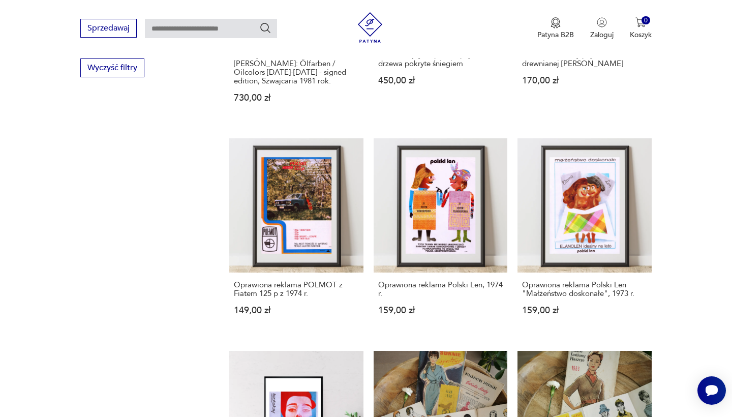
scroll to position [963, 0]
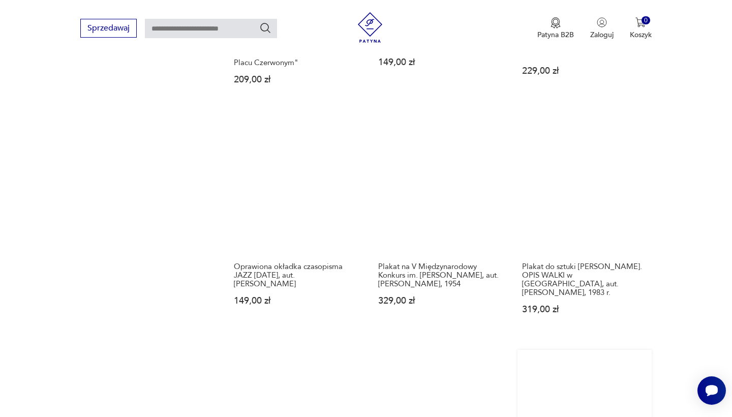
scroll to position [1009, 0]
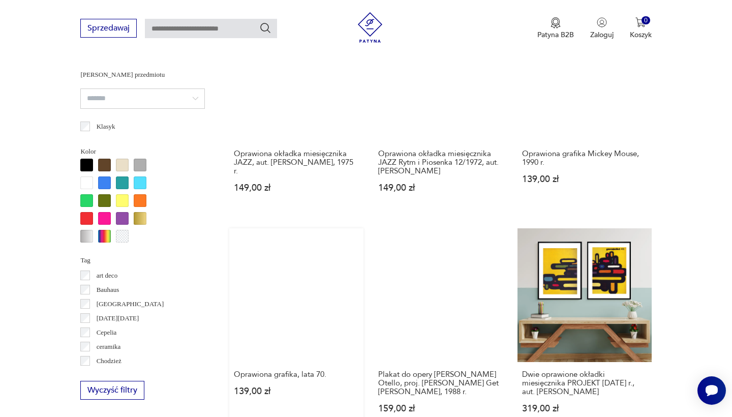
scroll to position [658, 0]
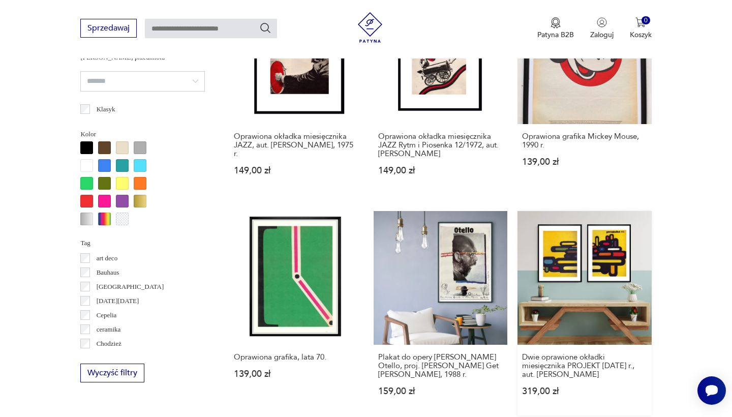
click at [518, 228] on link "Dwie oprawione okładki miesięcznika PROJEKT [DATE] r., aut. [PERSON_NAME] 319,0…" at bounding box center [585, 313] width 134 height 204
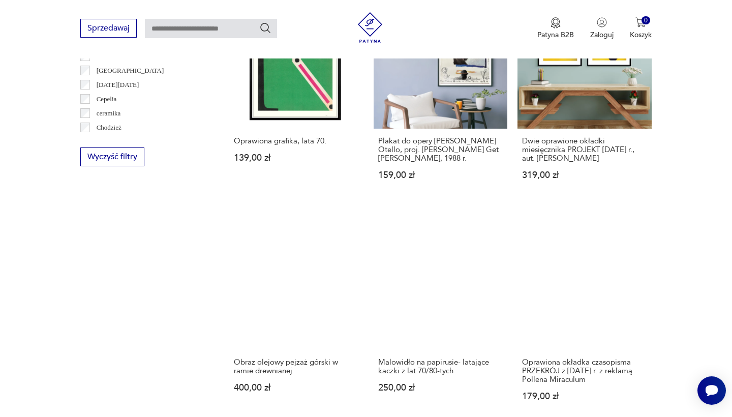
scroll to position [875, 0]
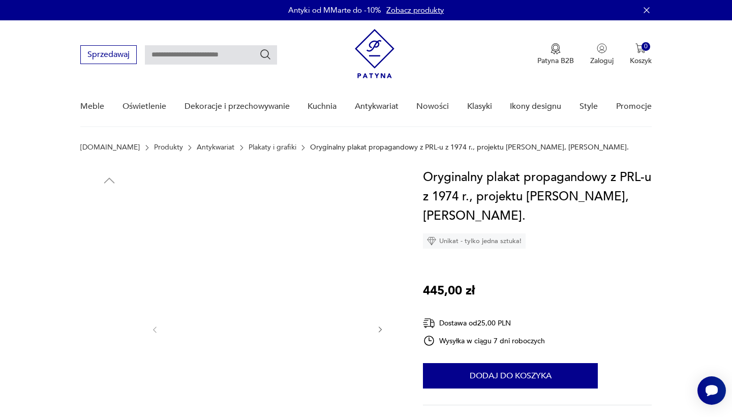
scroll to position [84, 0]
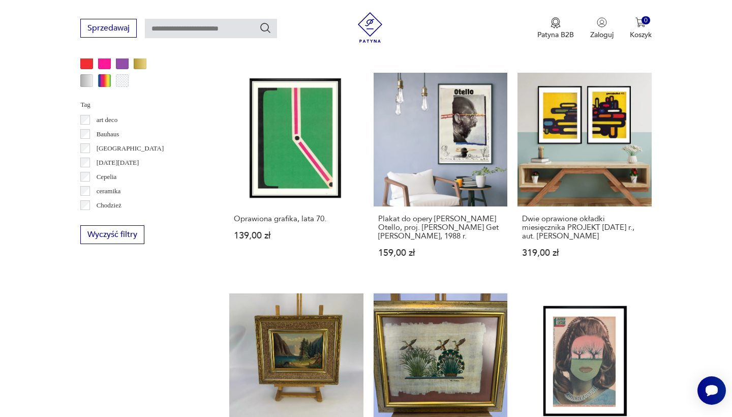
scroll to position [850, 0]
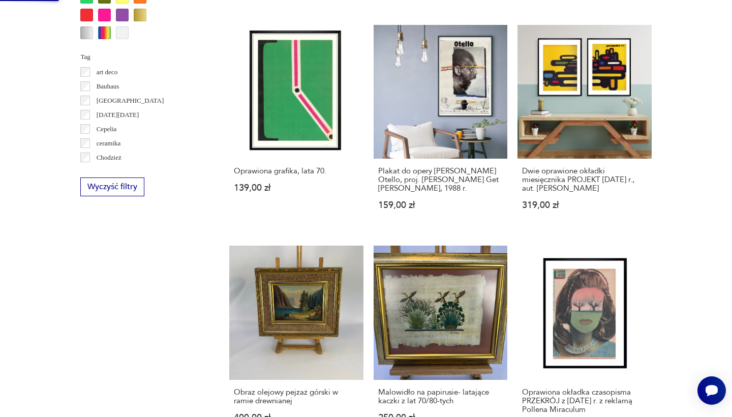
scroll to position [0, 0]
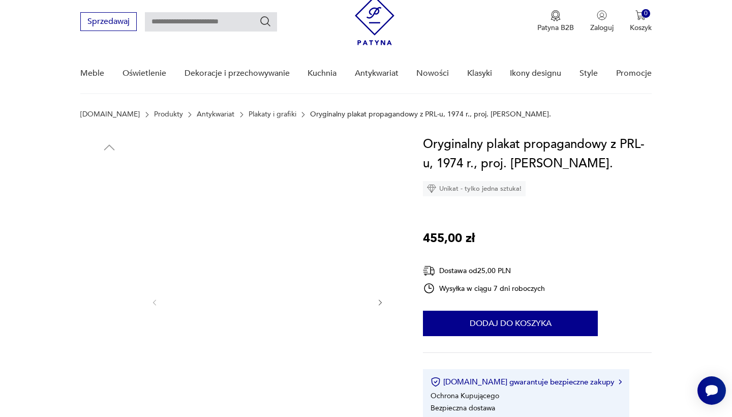
scroll to position [37, 0]
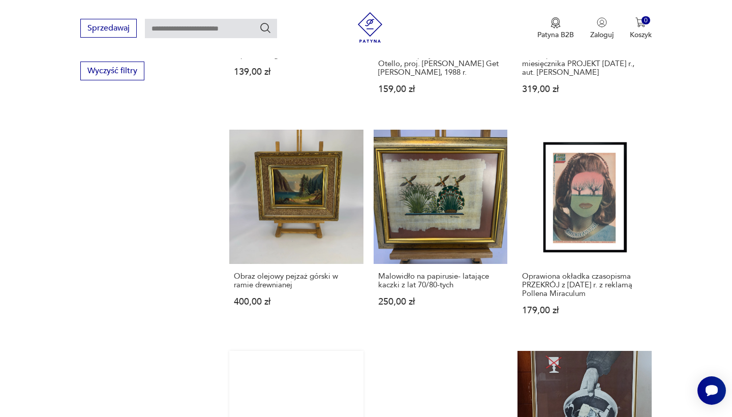
scroll to position [974, 0]
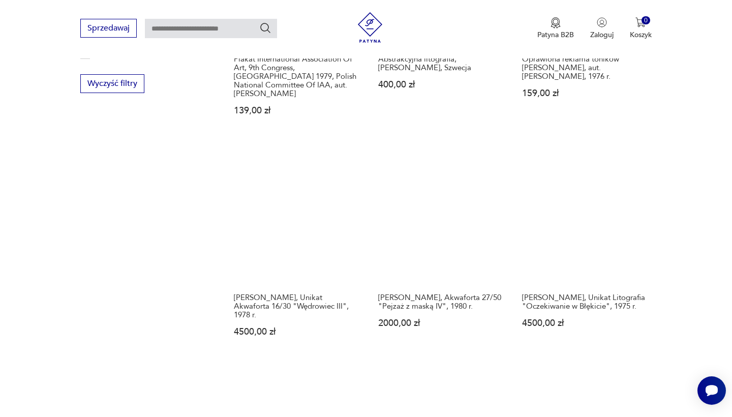
scroll to position [946, 0]
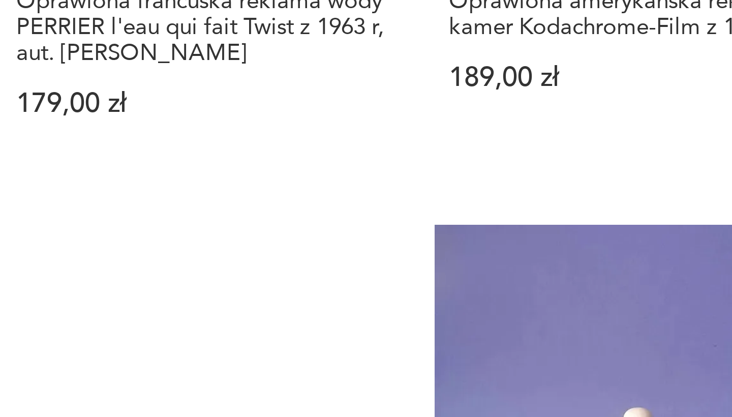
scroll to position [634, 0]
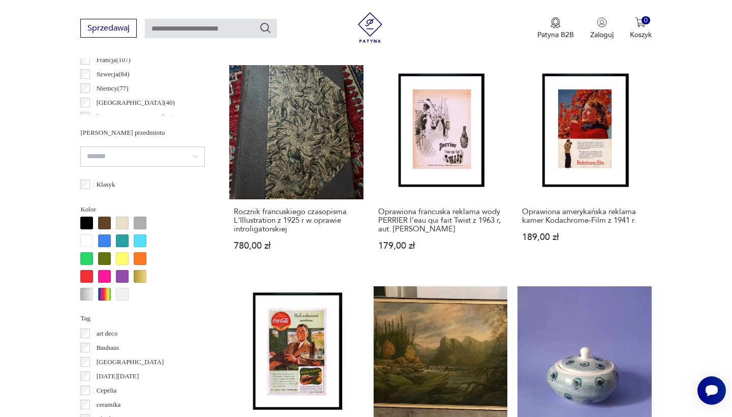
scroll to position [25, 0]
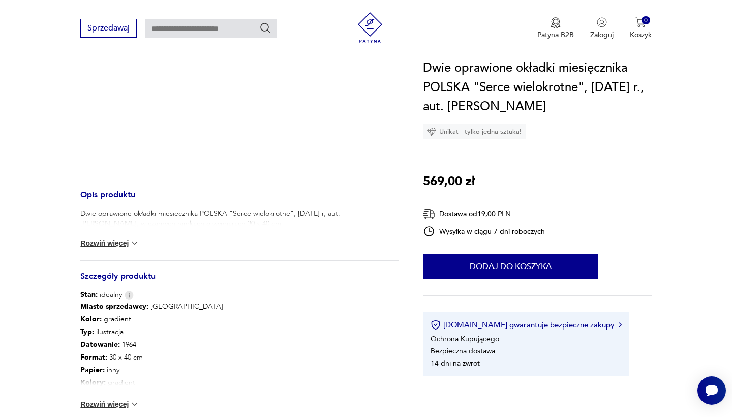
scroll to position [268, 0]
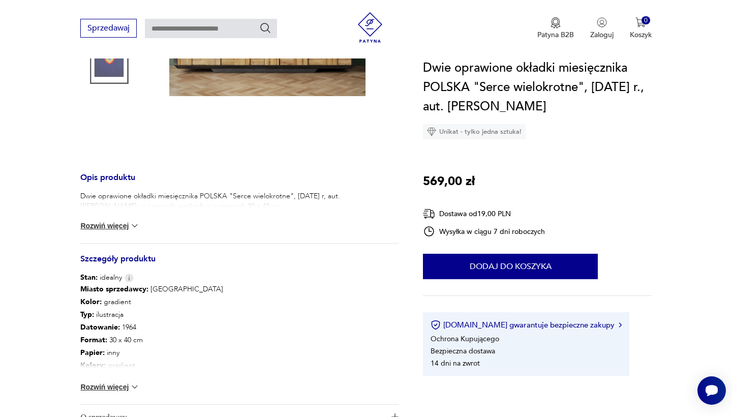
click at [113, 228] on button "Rozwiń więcej" at bounding box center [109, 226] width 59 height 10
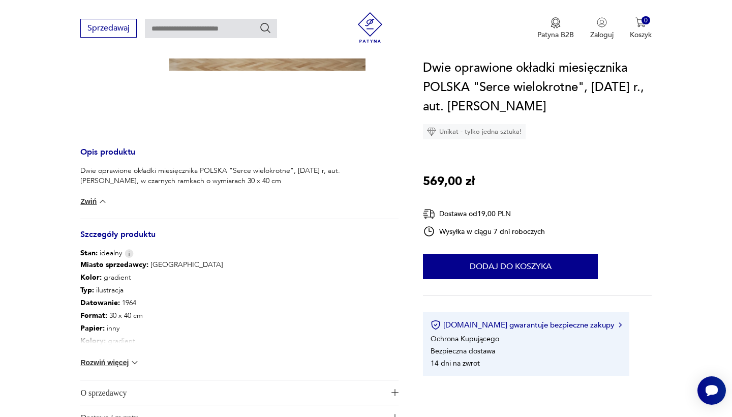
scroll to position [295, 0]
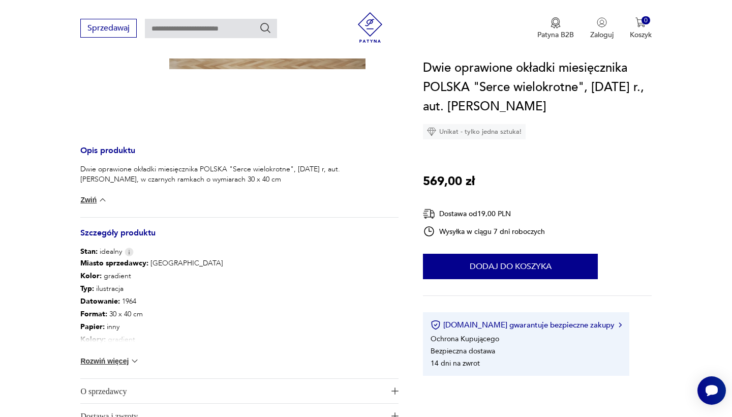
click at [117, 365] on button "Rozwiń więcej" at bounding box center [109, 361] width 59 height 10
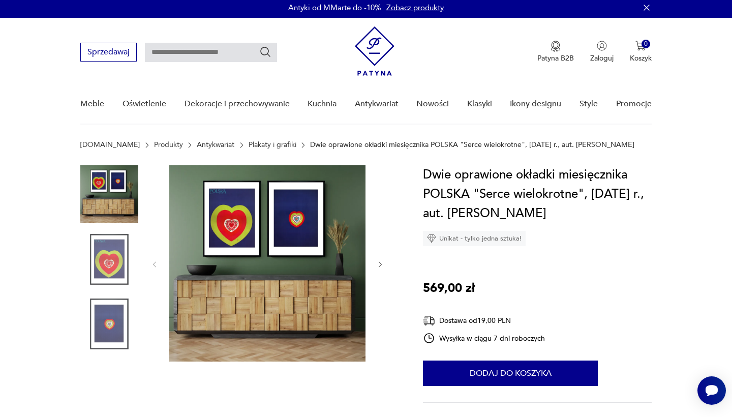
scroll to position [3, 0]
click at [219, 230] on img at bounding box center [267, 263] width 196 height 196
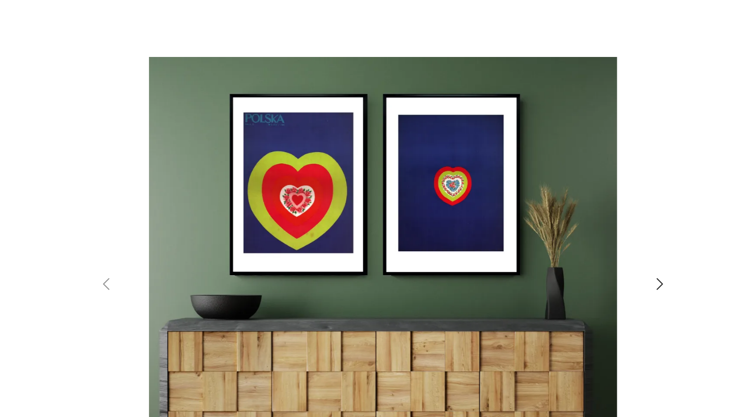
scroll to position [0, 0]
